Goal: Task Accomplishment & Management: Complete application form

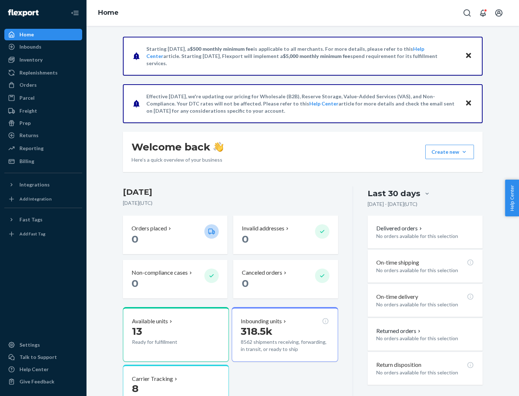
click at [464, 152] on button "Create new Create new inbound Create new order Create new product" at bounding box center [449, 152] width 49 height 14
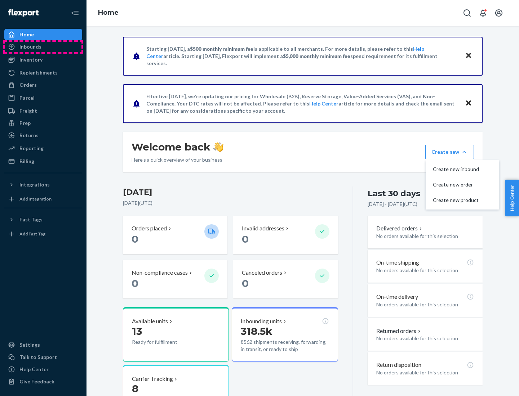
click at [43, 47] on div "Inbounds" at bounding box center [43, 47] width 76 height 10
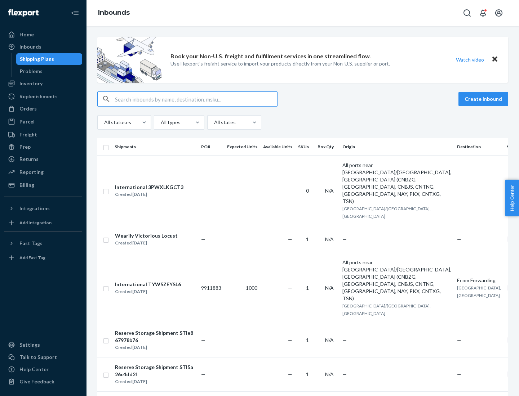
click at [484, 99] on button "Create inbound" at bounding box center [483, 99] width 50 height 14
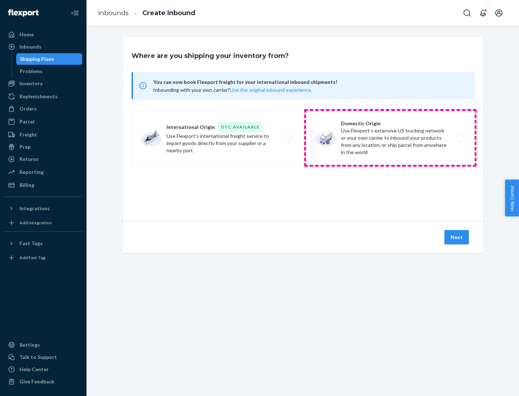
click at [390, 138] on label "Domestic Origin Use Flexport’s extensive US trucking network or your own carrie…" at bounding box center [390, 138] width 169 height 54
click at [461, 138] on input "Domestic Origin Use Flexport’s extensive US trucking network or your own carrie…" at bounding box center [463, 138] width 5 height 5
radio input "true"
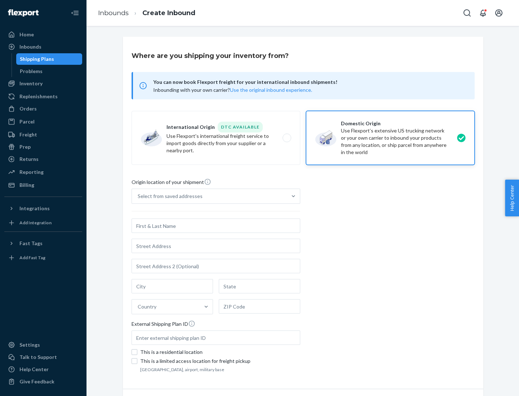
click at [168, 196] on div "Select from saved addresses" at bounding box center [170, 196] width 65 height 7
click at [138, 196] on input "Select from saved addresses" at bounding box center [138, 196] width 1 height 7
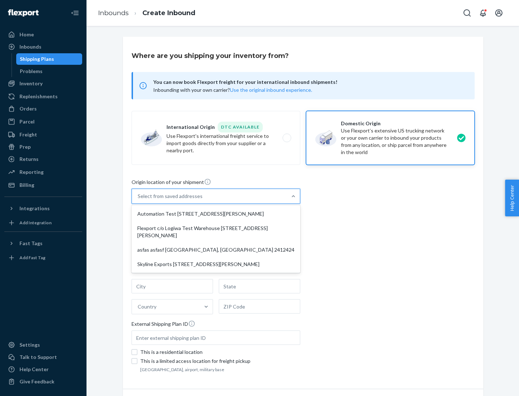
scroll to position [3, 0]
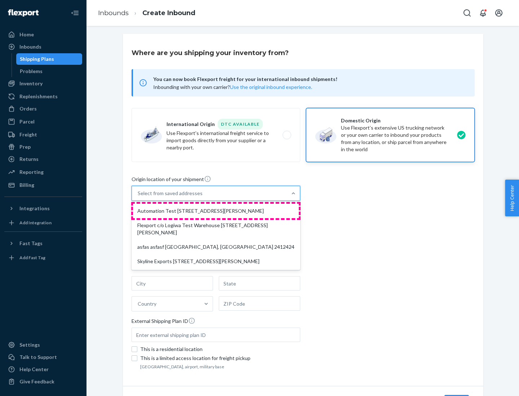
click at [216, 211] on div "Automation Test [STREET_ADDRESS][PERSON_NAME]" at bounding box center [216, 211] width 166 height 14
click at [138, 197] on input "option Automation Test [STREET_ADDRESS][PERSON_NAME] focused, 1 of 4. 4 results…" at bounding box center [138, 193] width 1 height 7
type input "Automation Test"
type input "9th Floor"
type input "[GEOGRAPHIC_DATA]"
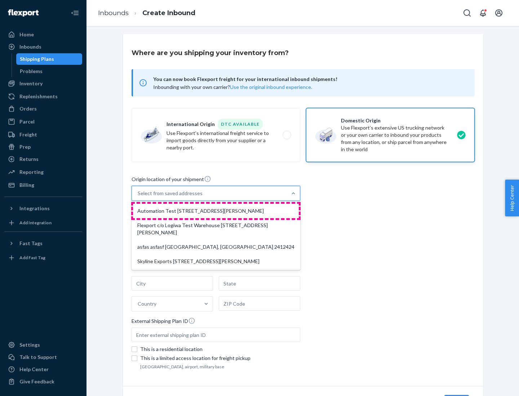
type input "CA"
type input "94104"
type input "[STREET_ADDRESS][PERSON_NAME]"
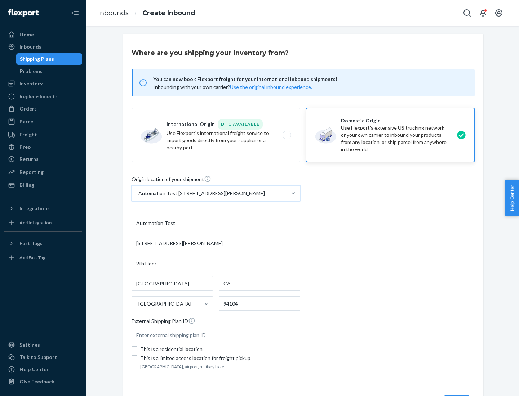
scroll to position [42, 0]
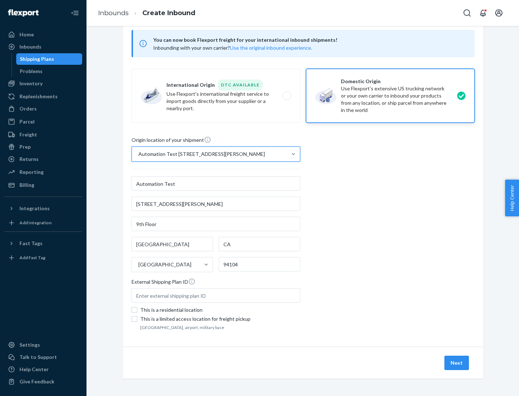
click at [457, 363] on button "Next" at bounding box center [456, 363] width 24 height 14
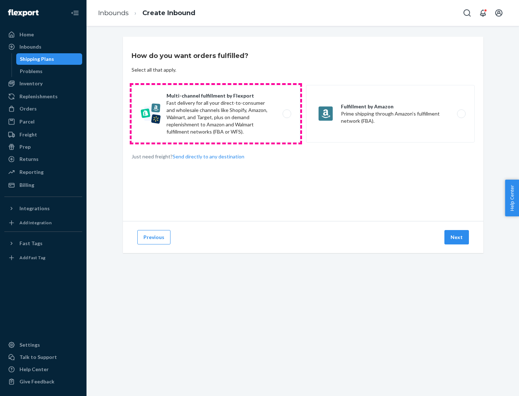
click at [216, 114] on label "Multi-channel fulfillment by Flexport Fast delivery for all your direct-to-cons…" at bounding box center [216, 114] width 169 height 58
click at [286, 114] on input "Multi-channel fulfillment by Flexport Fast delivery for all your direct-to-cons…" at bounding box center [288, 114] width 5 height 5
radio input "true"
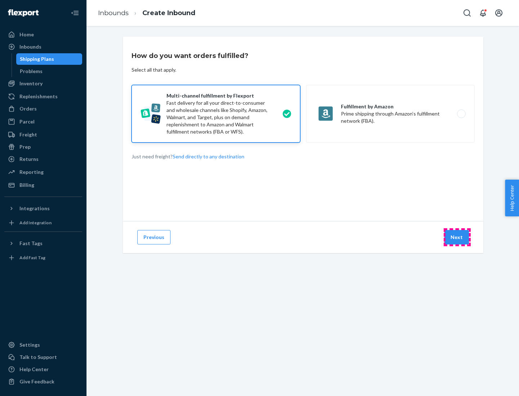
click at [457, 237] on button "Next" at bounding box center [456, 237] width 24 height 14
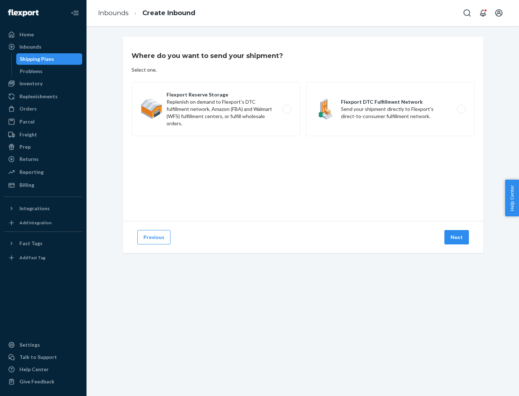
click at [390, 109] on label "Flexport DTC Fulfillment Network Send your shipment directly to Flexport's dire…" at bounding box center [390, 109] width 169 height 54
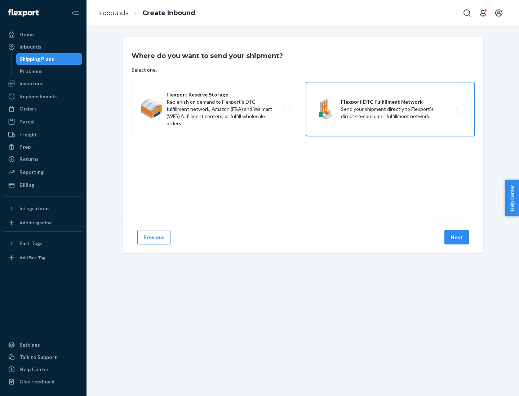
click at [461, 109] on input "Flexport DTC Fulfillment Network Send your shipment directly to Flexport's dire…" at bounding box center [463, 109] width 5 height 5
radio input "true"
click at [457, 237] on button "Next" at bounding box center [456, 237] width 24 height 14
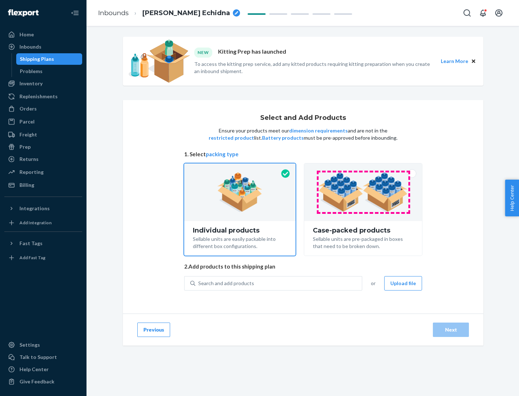
click at [363, 192] on img at bounding box center [363, 193] width 90 height 40
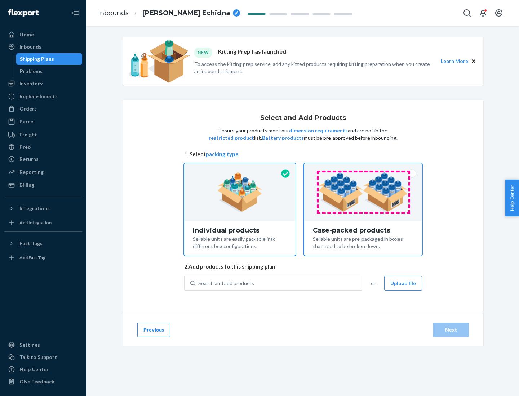
click at [363, 168] on input "Case-packed products Sellable units are pre-packaged in boxes that need to be b…" at bounding box center [363, 166] width 5 height 5
radio input "true"
radio input "false"
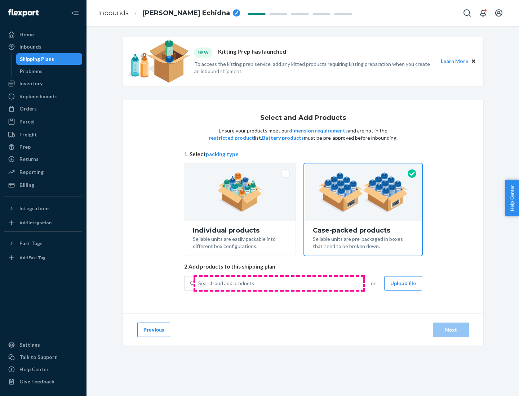
click at [279, 283] on div "Search and add products" at bounding box center [278, 283] width 166 height 13
click at [199, 283] on input "Search and add products" at bounding box center [198, 283] width 1 height 7
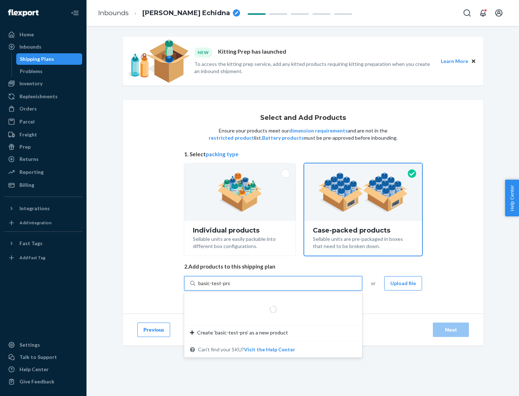
type input "basic-test-product-1"
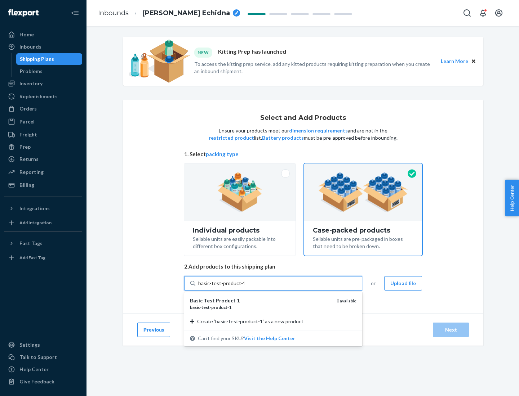
click at [260, 307] on div "basic - test - product - 1" at bounding box center [260, 307] width 141 height 6
click at [244, 287] on input "basic-test-product-1" at bounding box center [221, 283] width 46 height 7
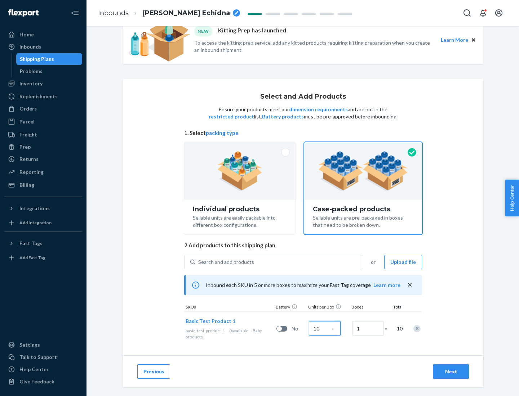
scroll to position [26, 0]
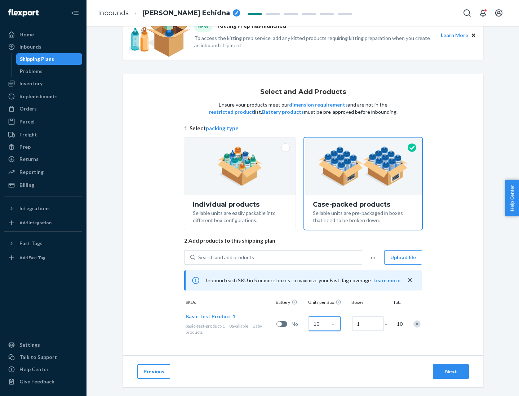
type input "10"
type input "7"
click at [451, 372] on div "Next" at bounding box center [451, 371] width 24 height 7
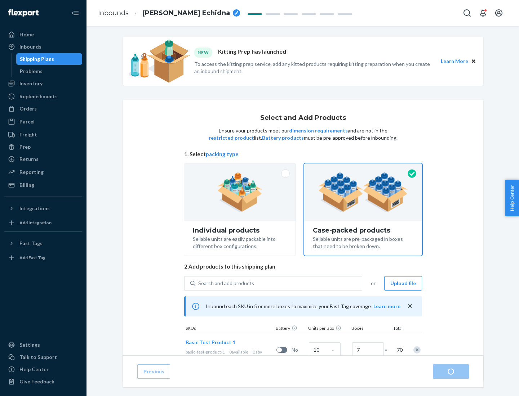
radio input "true"
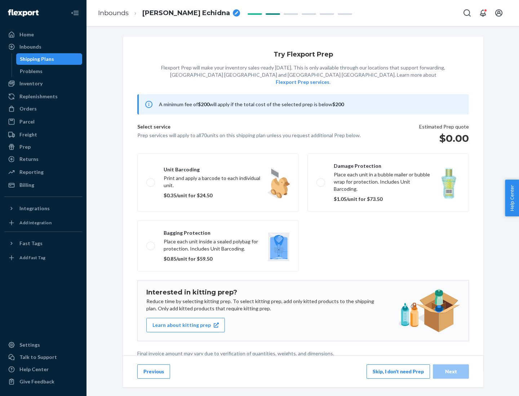
scroll to position [2, 0]
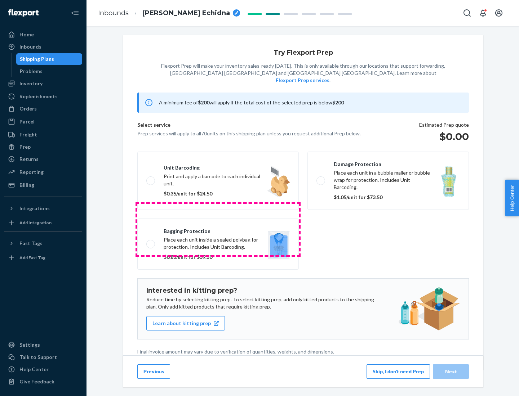
click at [218, 229] on label "Bagging protection Place each unit inside a sealed polybag for protection. Incl…" at bounding box center [217, 244] width 161 height 51
click at [151, 242] on input "Bagging protection Place each unit inside a sealed polybag for protection. Incl…" at bounding box center [148, 244] width 5 height 5
checkbox input "true"
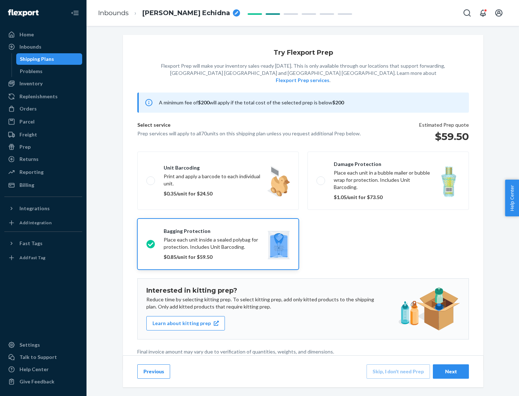
click at [451, 371] on div "Next" at bounding box center [451, 371] width 24 height 7
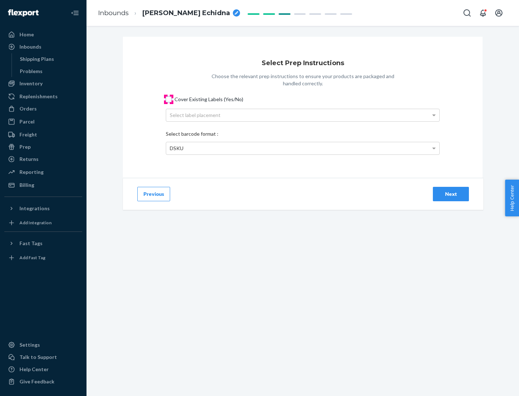
click at [169, 99] on input "Cover Existing Labels (Yes/No)" at bounding box center [169, 100] width 6 height 6
checkbox input "true"
click at [303, 115] on div "Select label placement" at bounding box center [302, 115] width 273 height 12
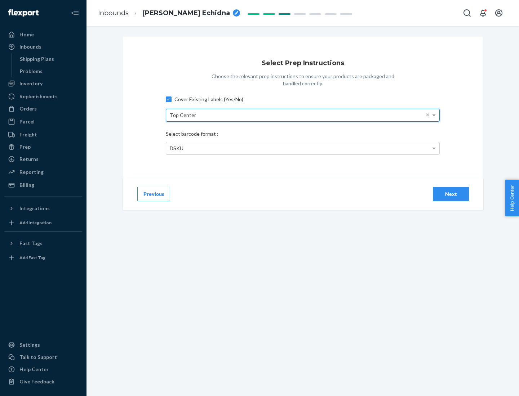
click at [303, 148] on div "DSKU" at bounding box center [302, 148] width 273 height 12
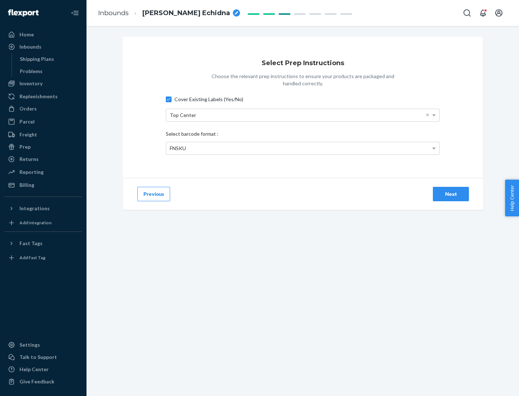
click at [451, 194] on div "Next" at bounding box center [451, 194] width 24 height 7
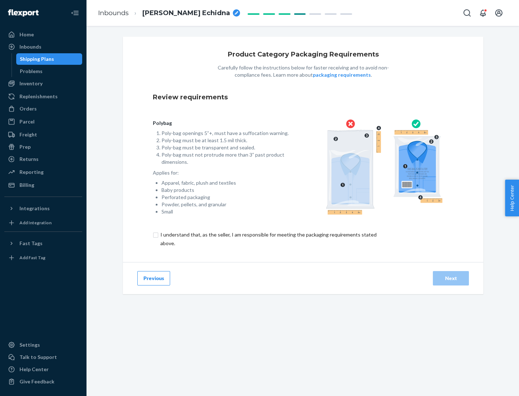
click at [268, 239] on input "checkbox" at bounding box center [273, 239] width 240 height 17
checkbox input "true"
click at [451, 278] on div "Next" at bounding box center [451, 278] width 24 height 7
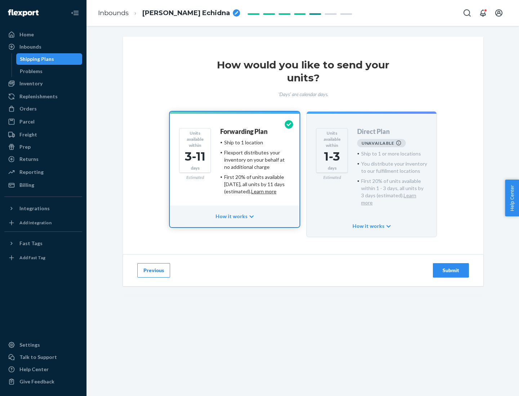
click at [244, 132] on h4 "Forwarding Plan" at bounding box center [243, 131] width 47 height 7
click at [451, 267] on div "Submit" at bounding box center [451, 270] width 24 height 7
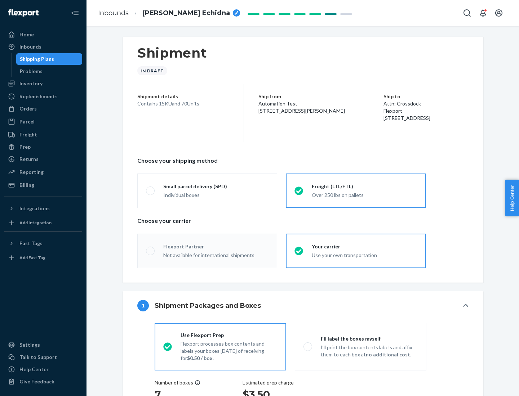
radio input "true"
radio input "false"
radio input "true"
radio input "false"
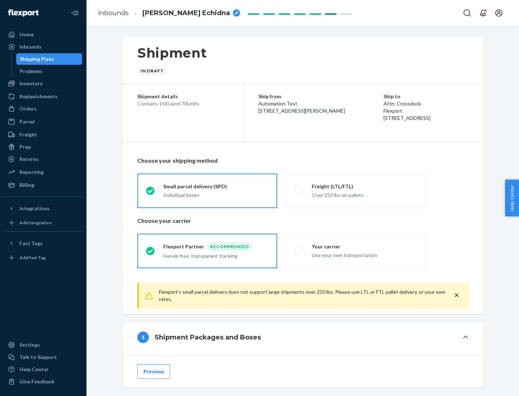
click at [356, 191] on div "Over 250 lbs on pallets" at bounding box center [364, 194] width 105 height 9
click at [299, 191] on input "Freight (LTL/FTL) Over 250 lbs on pallets" at bounding box center [296, 190] width 5 height 5
radio input "true"
radio input "false"
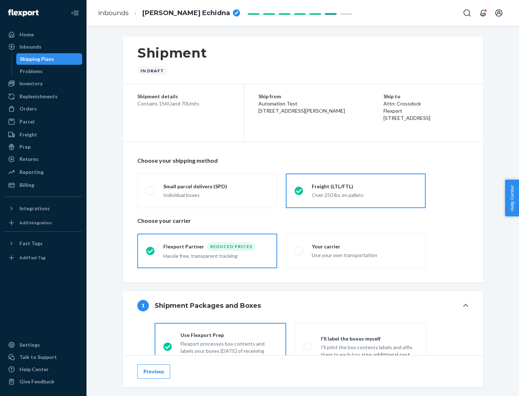
scroll to position [40, 0]
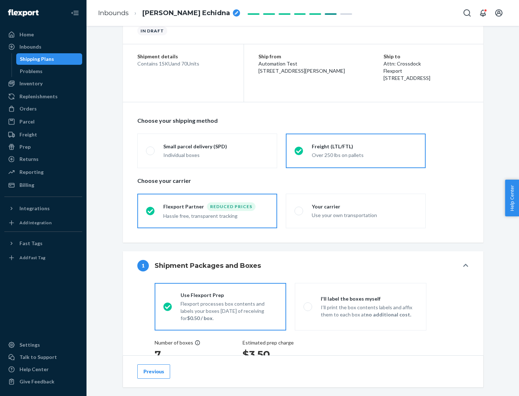
click at [207, 211] on div "Hassle free, transparent tracking" at bounding box center [215, 215] width 105 height 9
click at [151, 211] on input "Flexport Partner Reduced prices Hassle free, transparent tracking" at bounding box center [148, 211] width 5 height 5
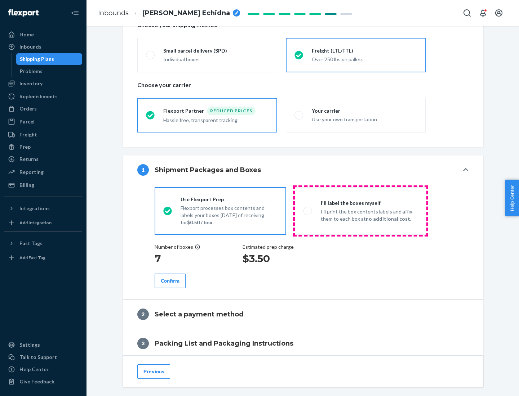
click at [360, 211] on p "I’ll print the box contents labels and affix them to each box at no additional …" at bounding box center [369, 215] width 97 height 14
click at [308, 211] on input "I'll label the boxes myself I’ll print the box contents labels and affix them t…" at bounding box center [305, 211] width 5 height 5
radio input "true"
radio input "false"
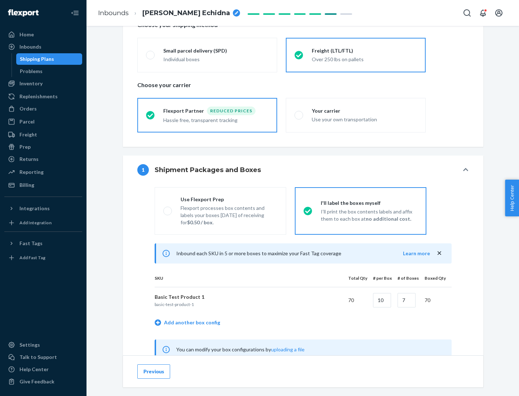
scroll to position [225, 0]
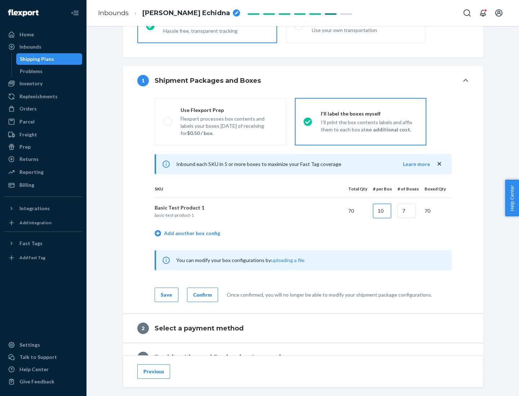
type input "10"
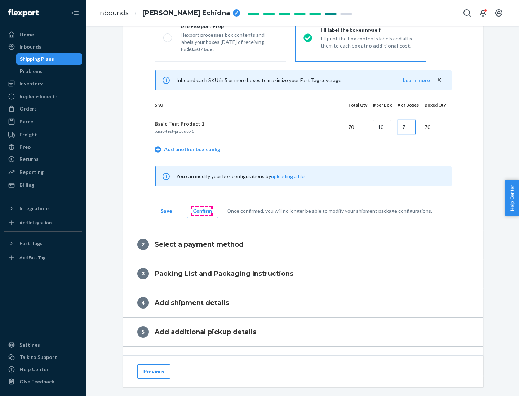
type input "7"
click at [201, 211] on div "Confirm" at bounding box center [202, 211] width 19 height 7
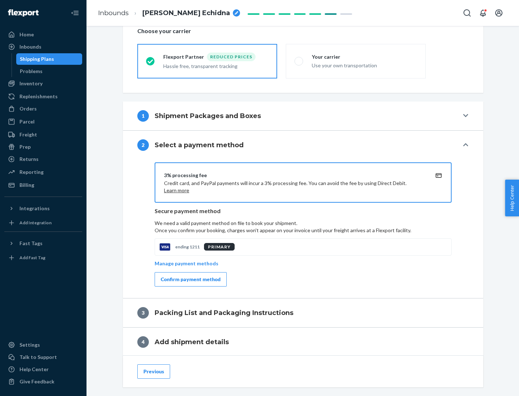
scroll to position [258, 0]
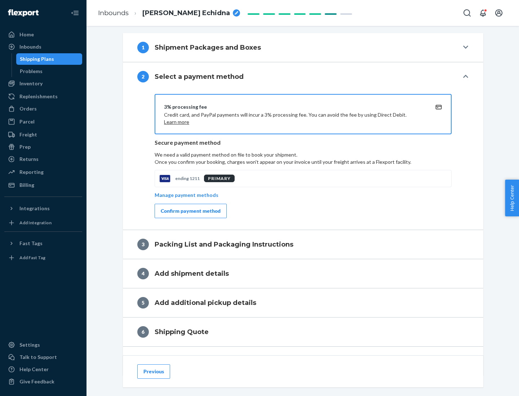
click at [190, 211] on div "Confirm payment method" at bounding box center [191, 211] width 60 height 7
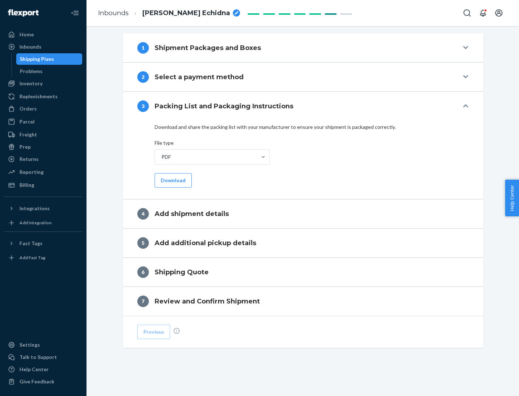
scroll to position [227, 0]
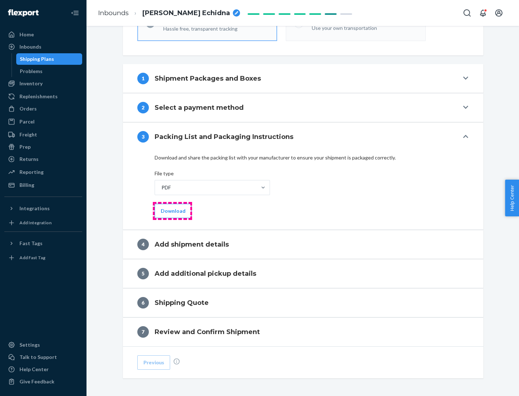
click at [172, 211] on button "Download" at bounding box center [173, 211] width 37 height 14
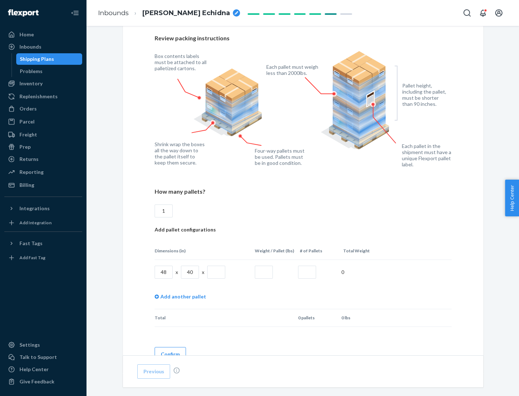
scroll to position [494, 0]
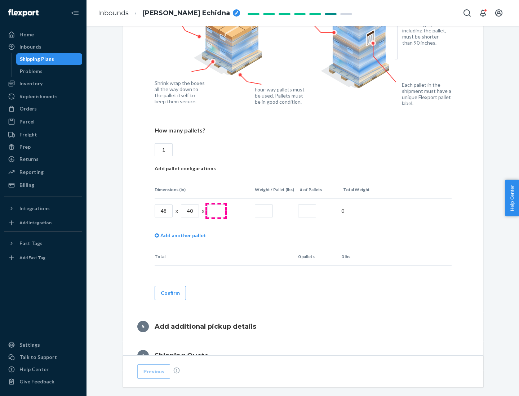
type input "1"
type input "40"
type input "200"
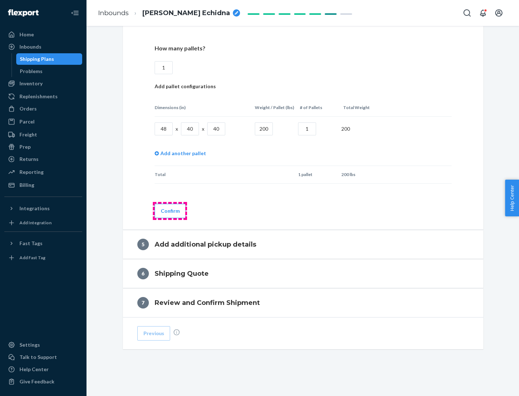
type input "1"
click at [170, 211] on button "Confirm" at bounding box center [170, 211] width 31 height 14
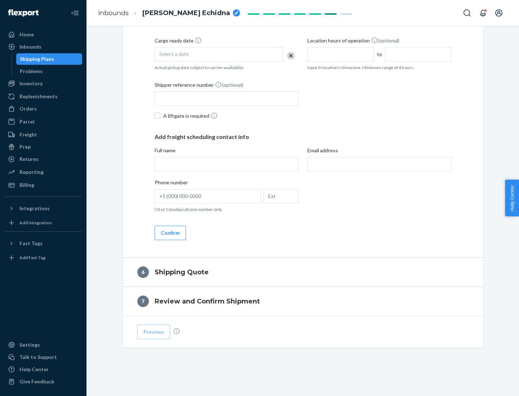
scroll to position [246, 0]
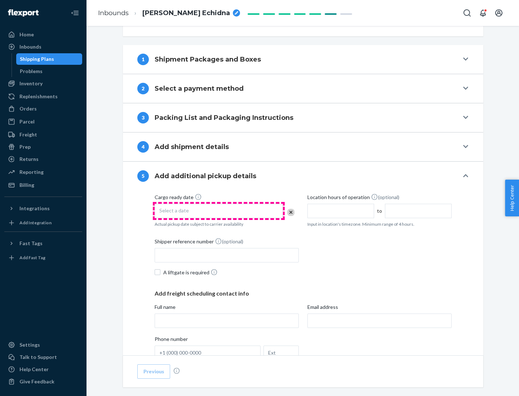
click at [219, 211] on div "Select a date" at bounding box center [219, 211] width 128 height 14
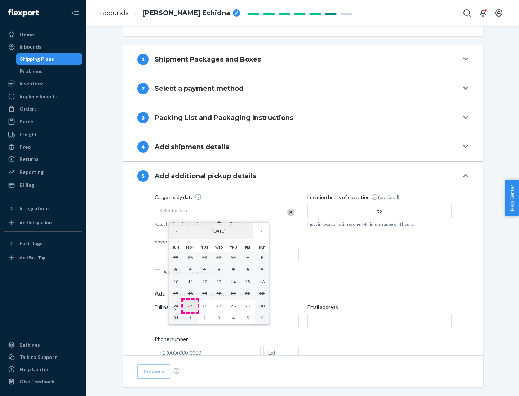
click at [190, 306] on abbr "25" at bounding box center [190, 305] width 5 height 5
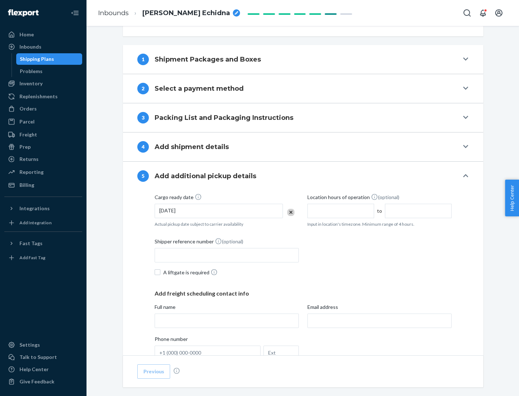
scroll to position [356, 0]
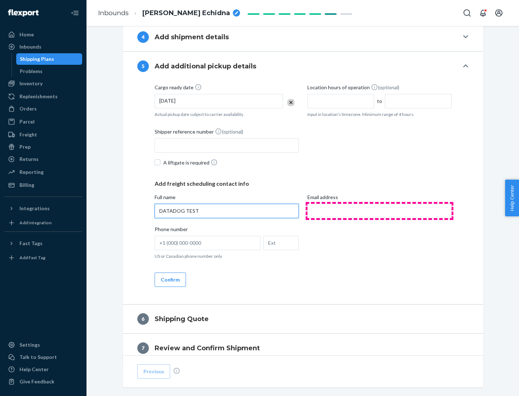
type input "DATADOG TEST"
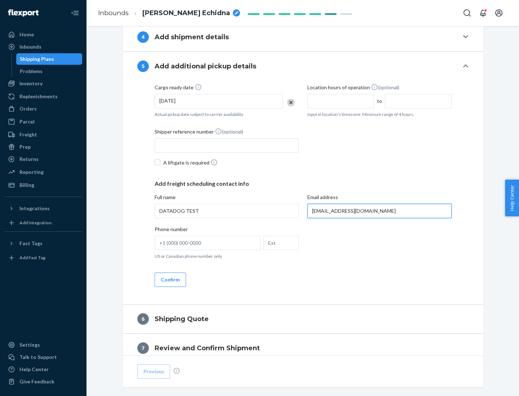
scroll to position [388, 0]
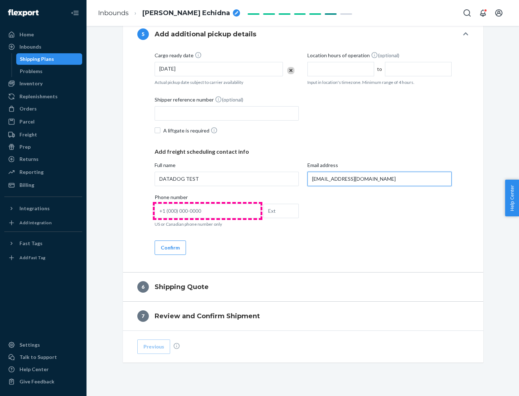
type input "[EMAIL_ADDRESS][DOMAIN_NAME]"
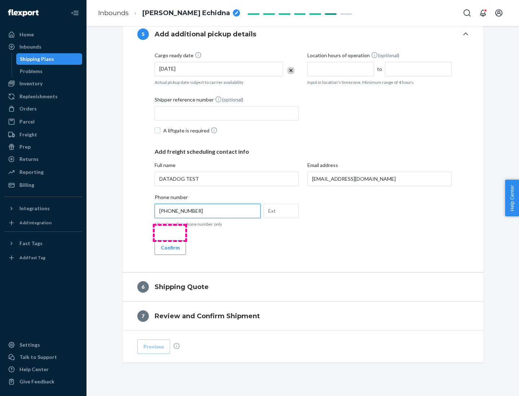
scroll to position [403, 0]
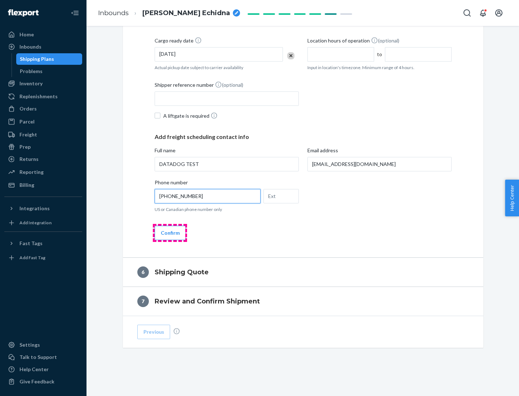
type input "[PHONE_NUMBER]"
click at [170, 233] on button "Confirm" at bounding box center [170, 233] width 31 height 14
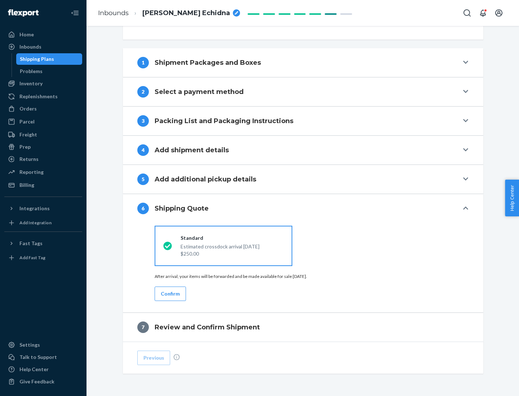
scroll to position [269, 0]
